Goal: Navigation & Orientation: Find specific page/section

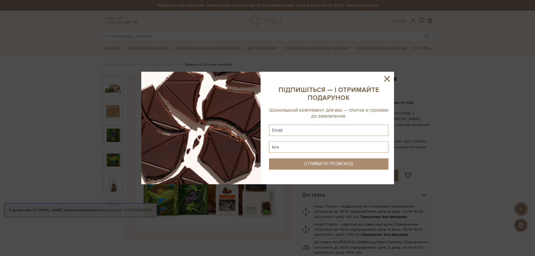
click at [386, 76] on icon at bounding box center [387, 79] width 10 height 10
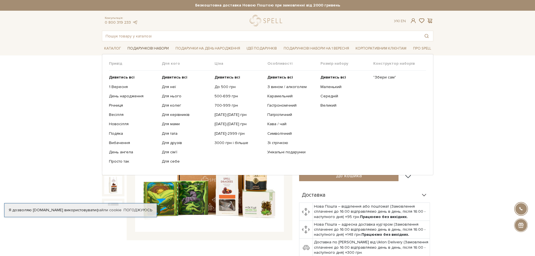
click at [148, 46] on link "Подарункові набори" at bounding box center [148, 48] width 46 height 9
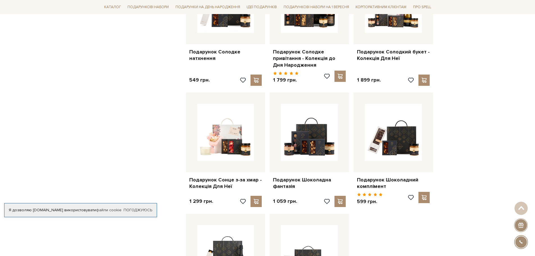
scroll to position [607, 0]
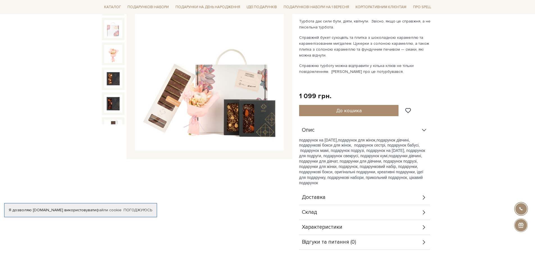
scroll to position [101, 0]
